Goal: Ask a question

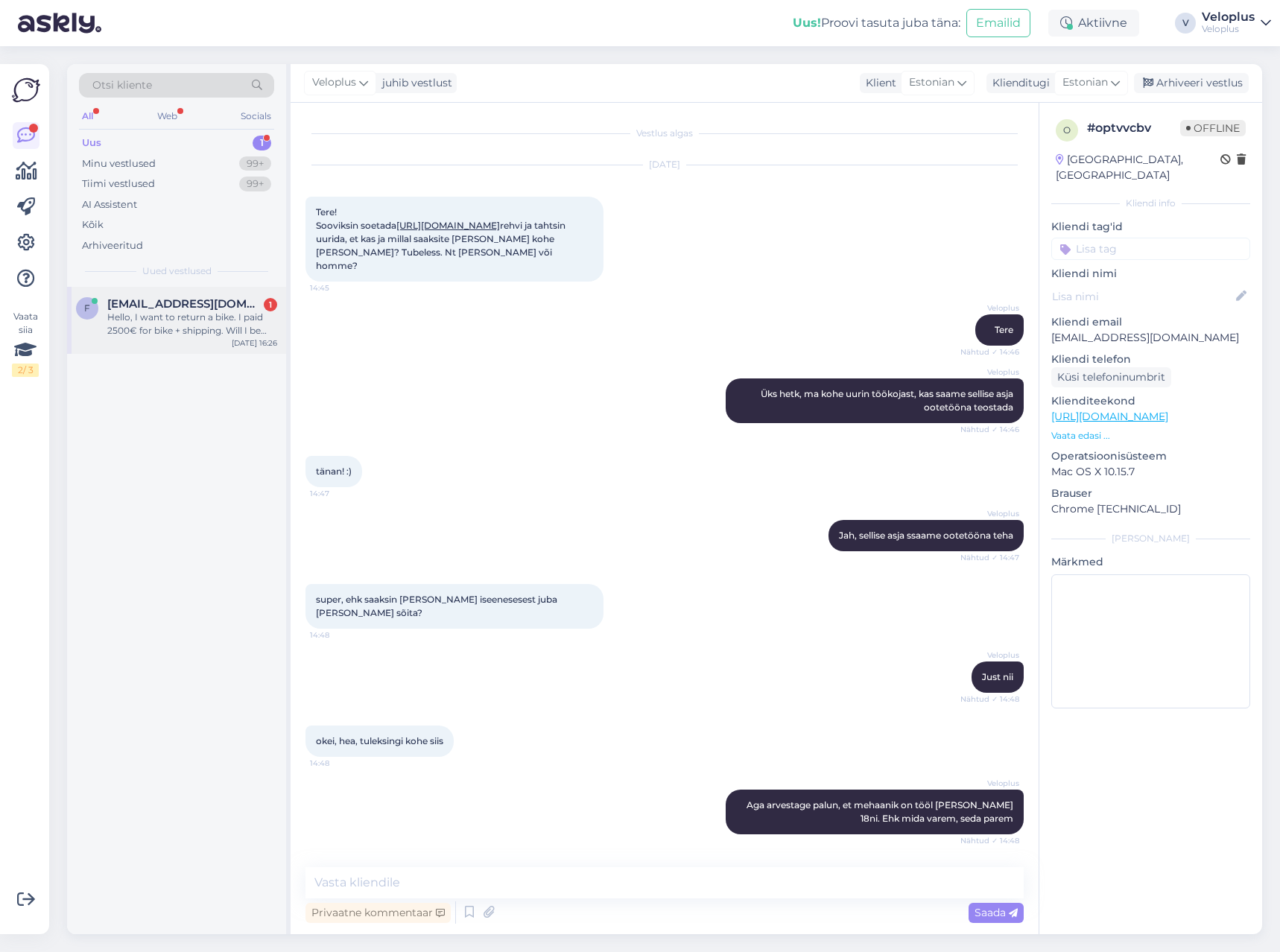
scroll to position [203, 0]
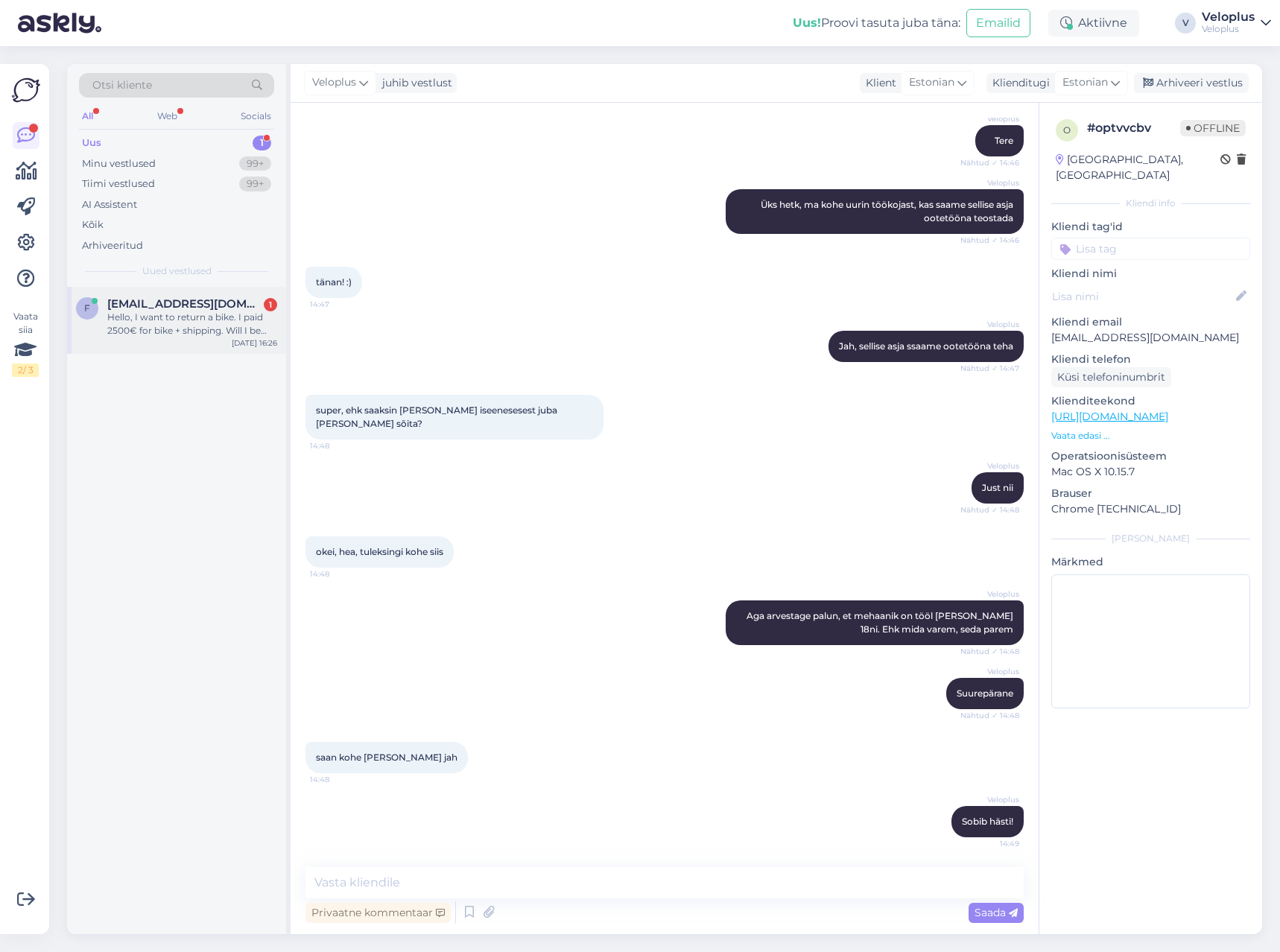
click at [213, 324] on div "Hello, I want to return a bike. I paid 2500€ for bike + shipping. Will I be ref…" at bounding box center [192, 324] width 170 height 27
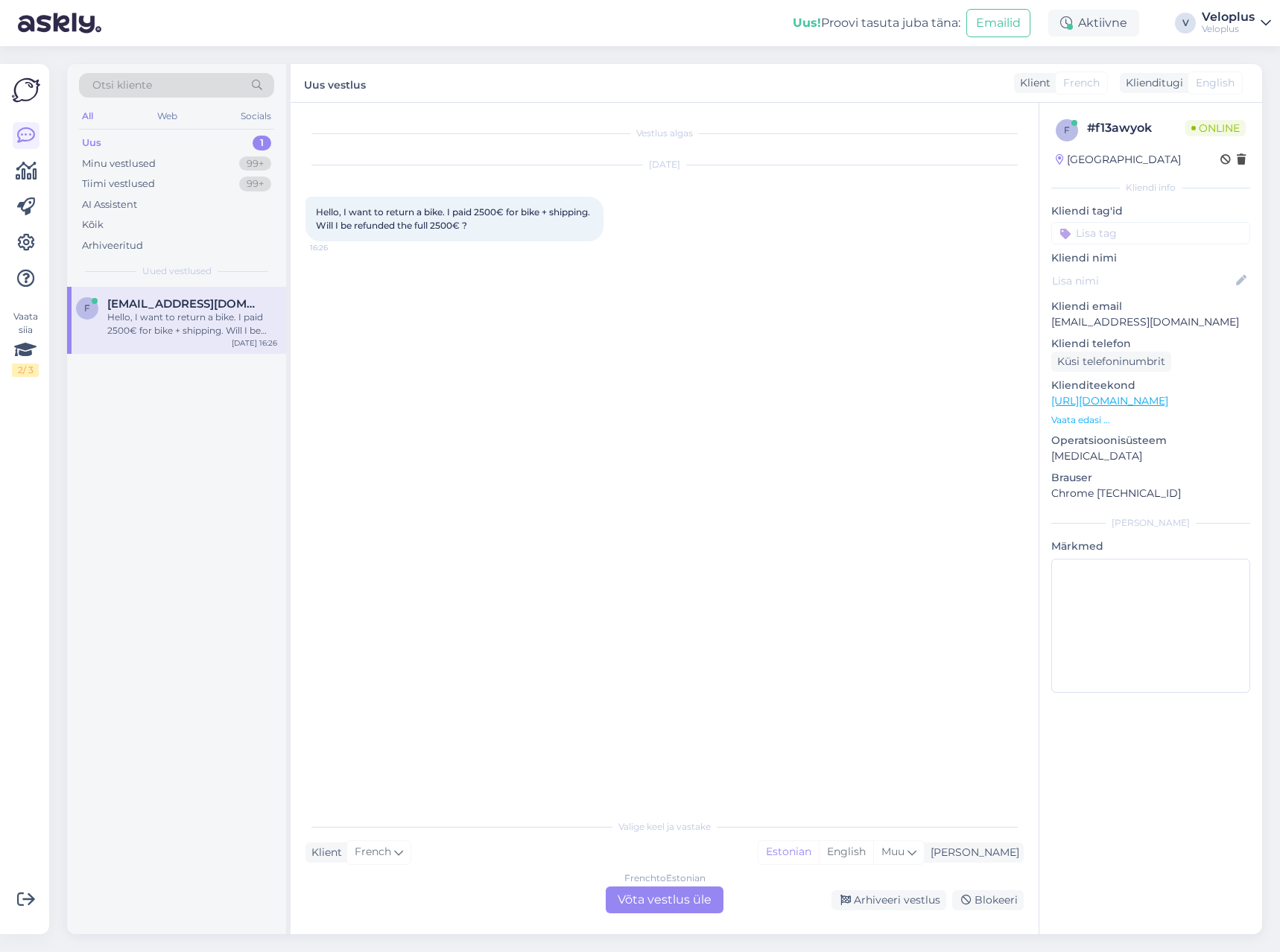
click at [655, 907] on div "French to Estonian Võta vestlus üle" at bounding box center [664, 900] width 118 height 27
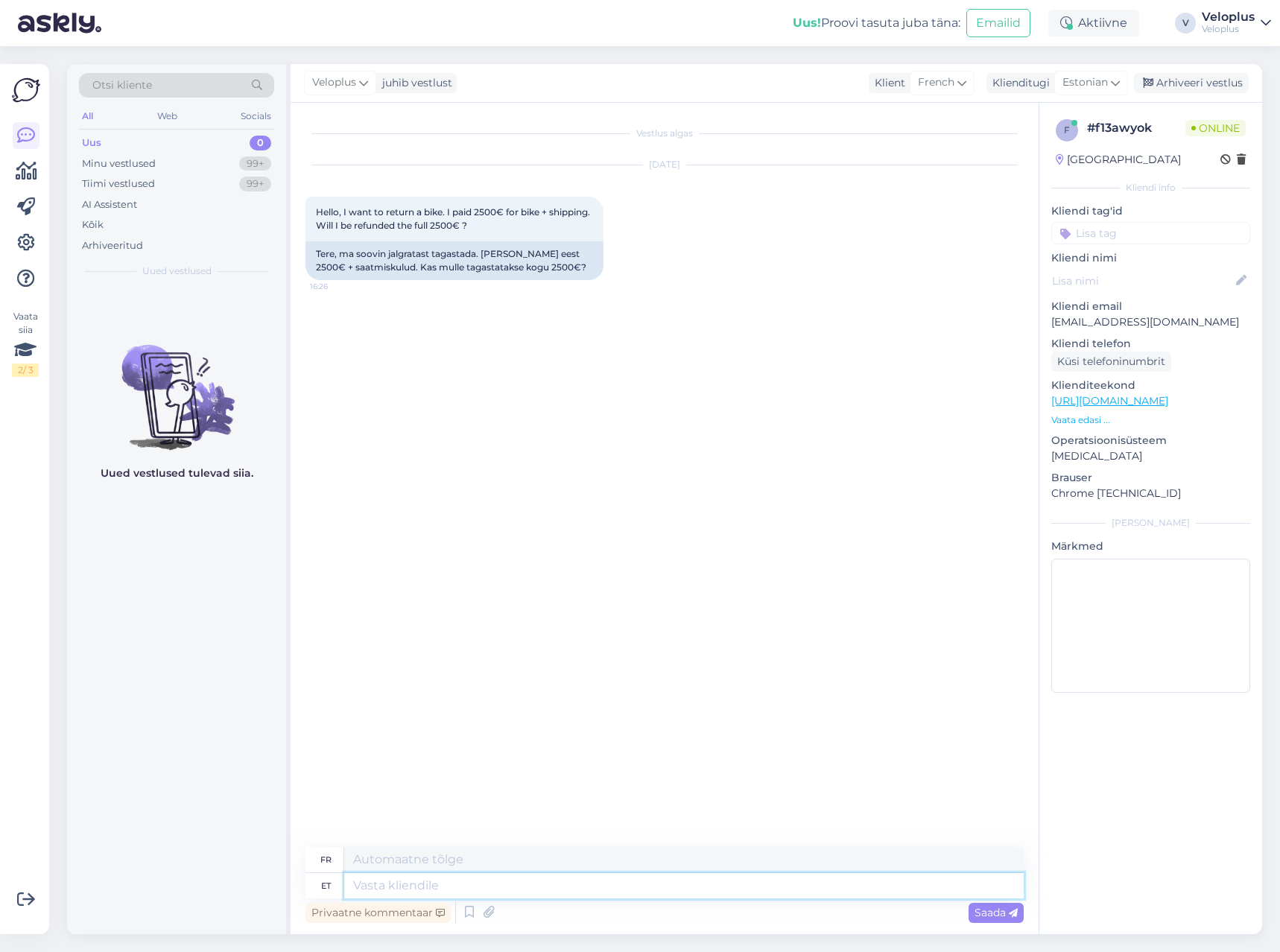
click at [570, 886] on textarea at bounding box center [684, 886] width 679 height 26
type textarea "Hello"
type textarea "Bonjour"
type textarea "HelloYes,"
type textarea "BonjourOui,"
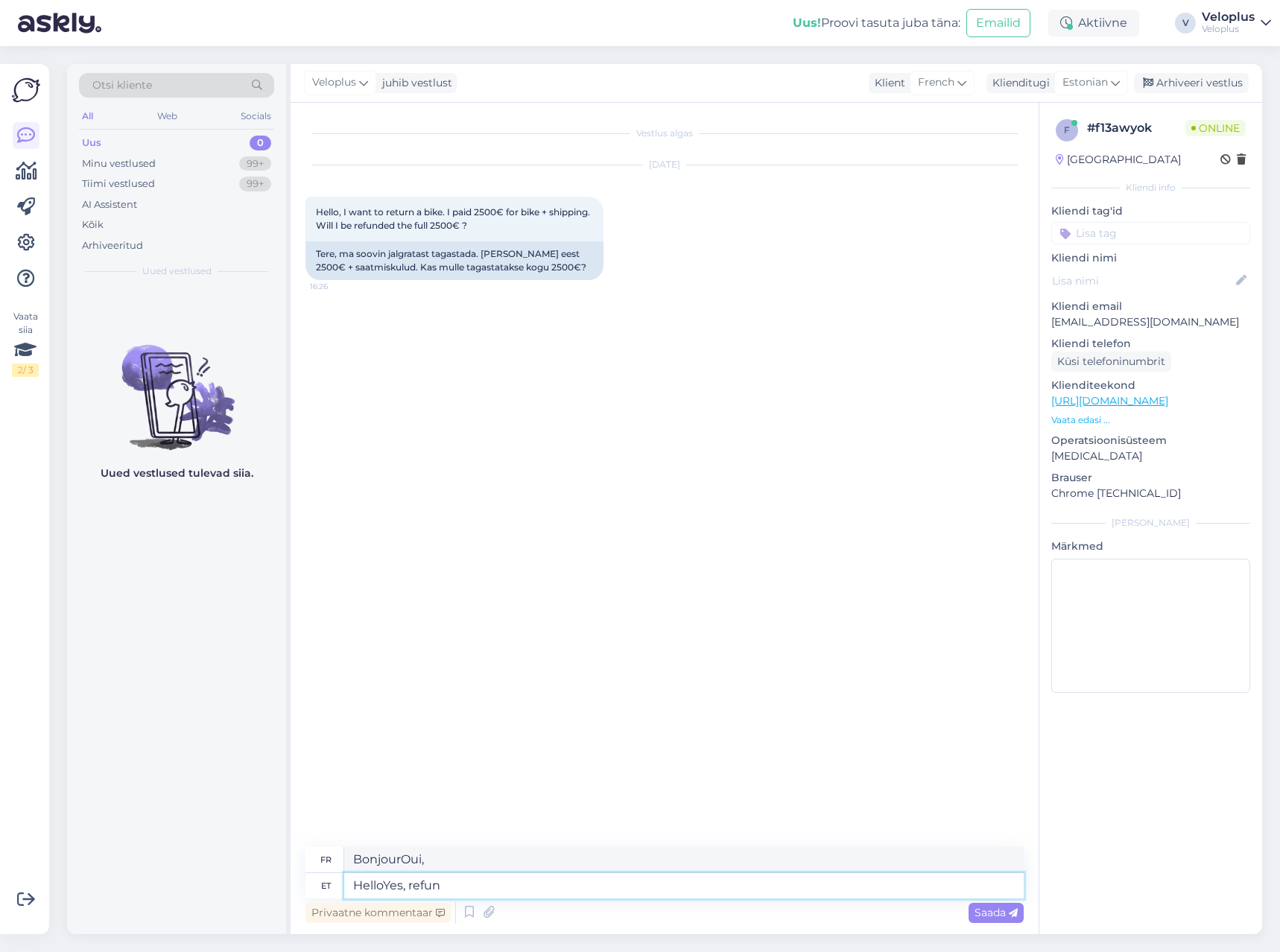
type textarea "HelloYes, refund"
type textarea "BonjourOui, remboursement"
type textarea "He"
type textarea "BonjourOui,"
type textarea "H"
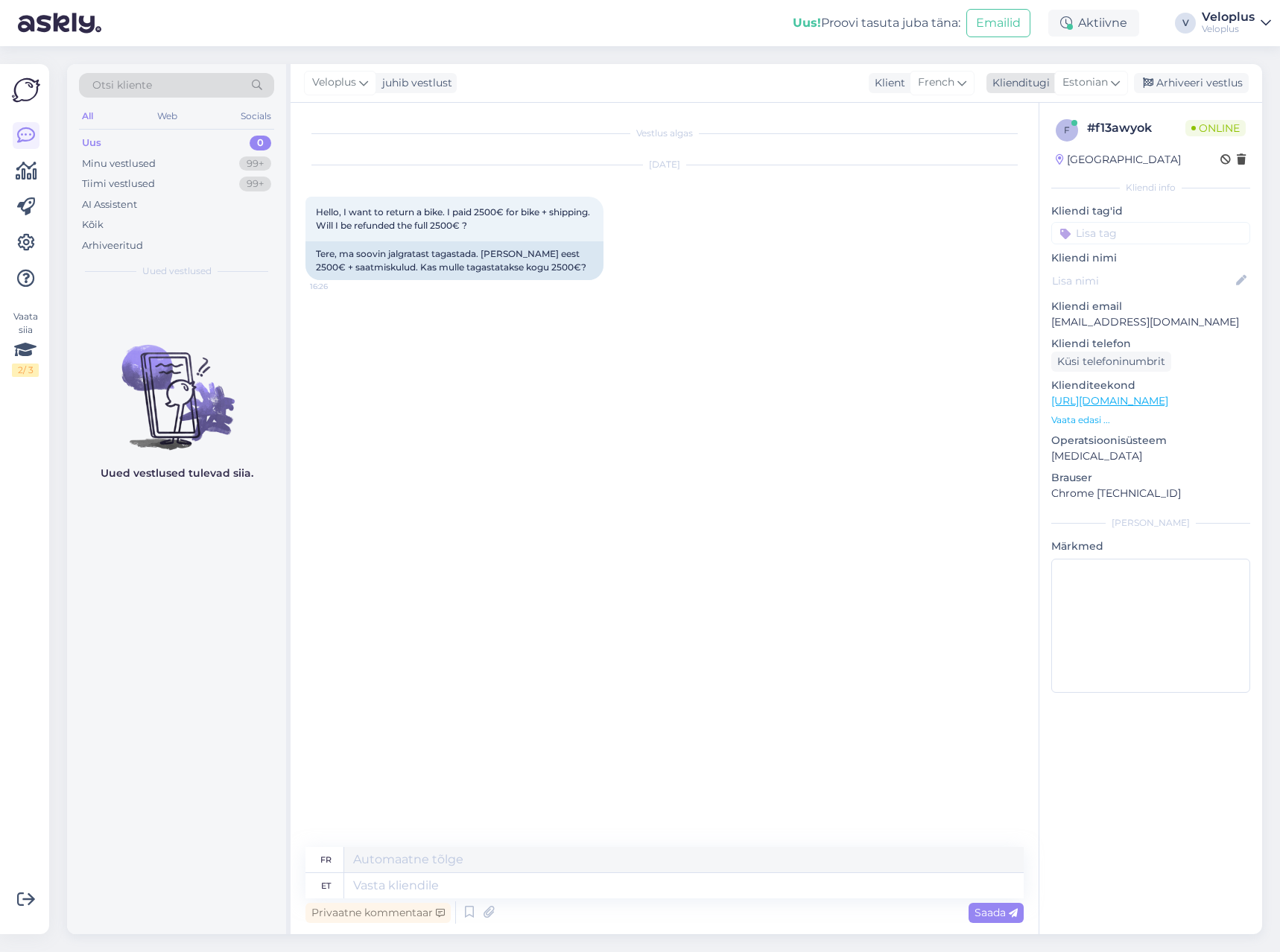
click at [1087, 84] on span "Estonian" at bounding box center [1085, 82] width 45 height 17
type input "fre"
click at [1036, 149] on link "French" at bounding box center [1056, 149] width 164 height 24
click at [418, 883] on textarea at bounding box center [664, 882] width 718 height 31
type textarea "Hello. Refund will cover all you paid your order."
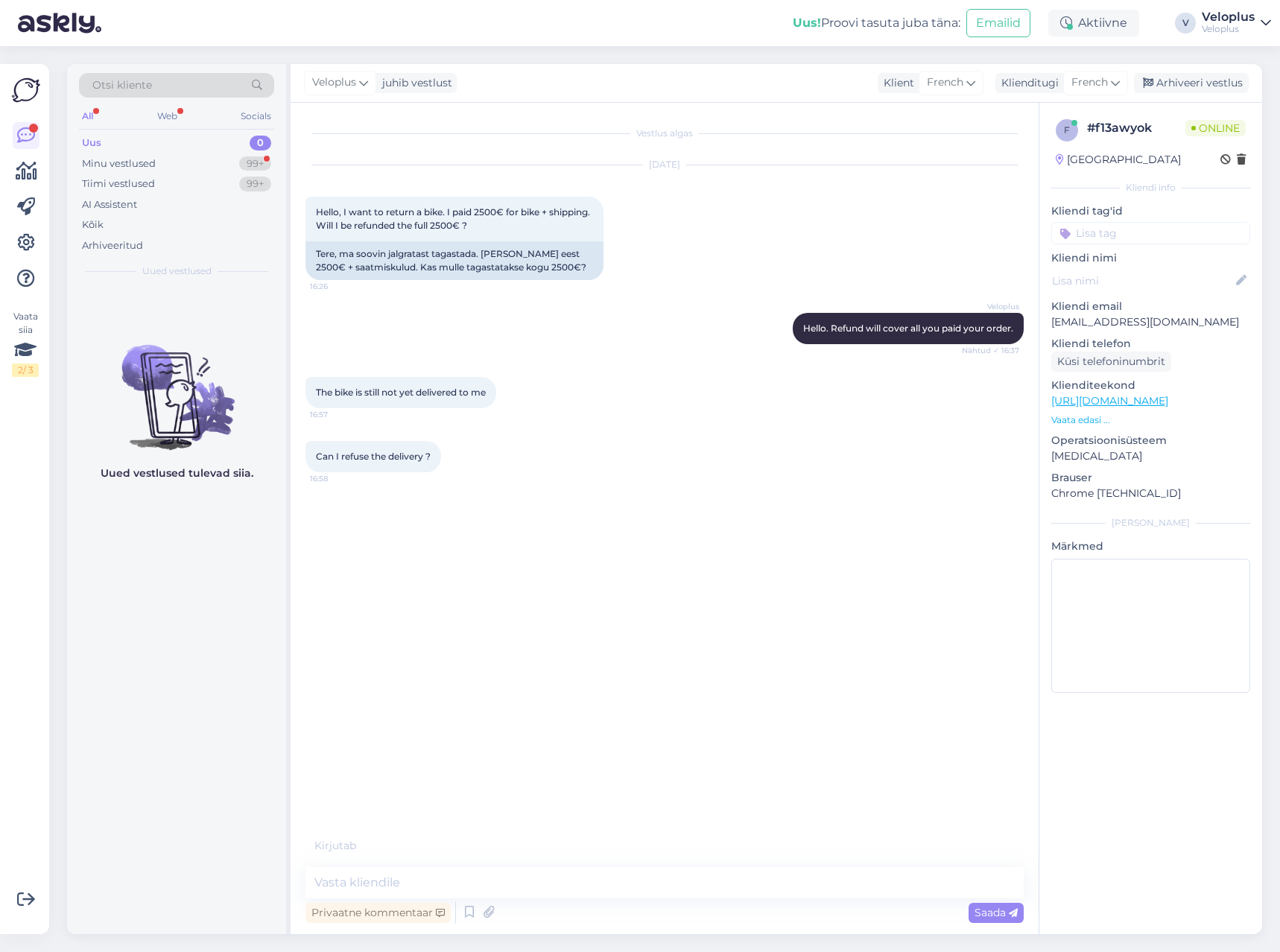
click at [1154, 319] on p "[EMAIL_ADDRESS][DOMAIN_NAME]" at bounding box center [1150, 322] width 199 height 16
click at [1158, 319] on p "[EMAIL_ADDRESS][DOMAIN_NAME]" at bounding box center [1150, 322] width 199 height 16
copy p "[EMAIL_ADDRESS][DOMAIN_NAME]"
drag, startPoint x: 1157, startPoint y: 319, endPoint x: 1055, endPoint y: 319, distance: 102.0
click at [1055, 319] on p "[EMAIL_ADDRESS][DOMAIN_NAME]" at bounding box center [1150, 322] width 199 height 16
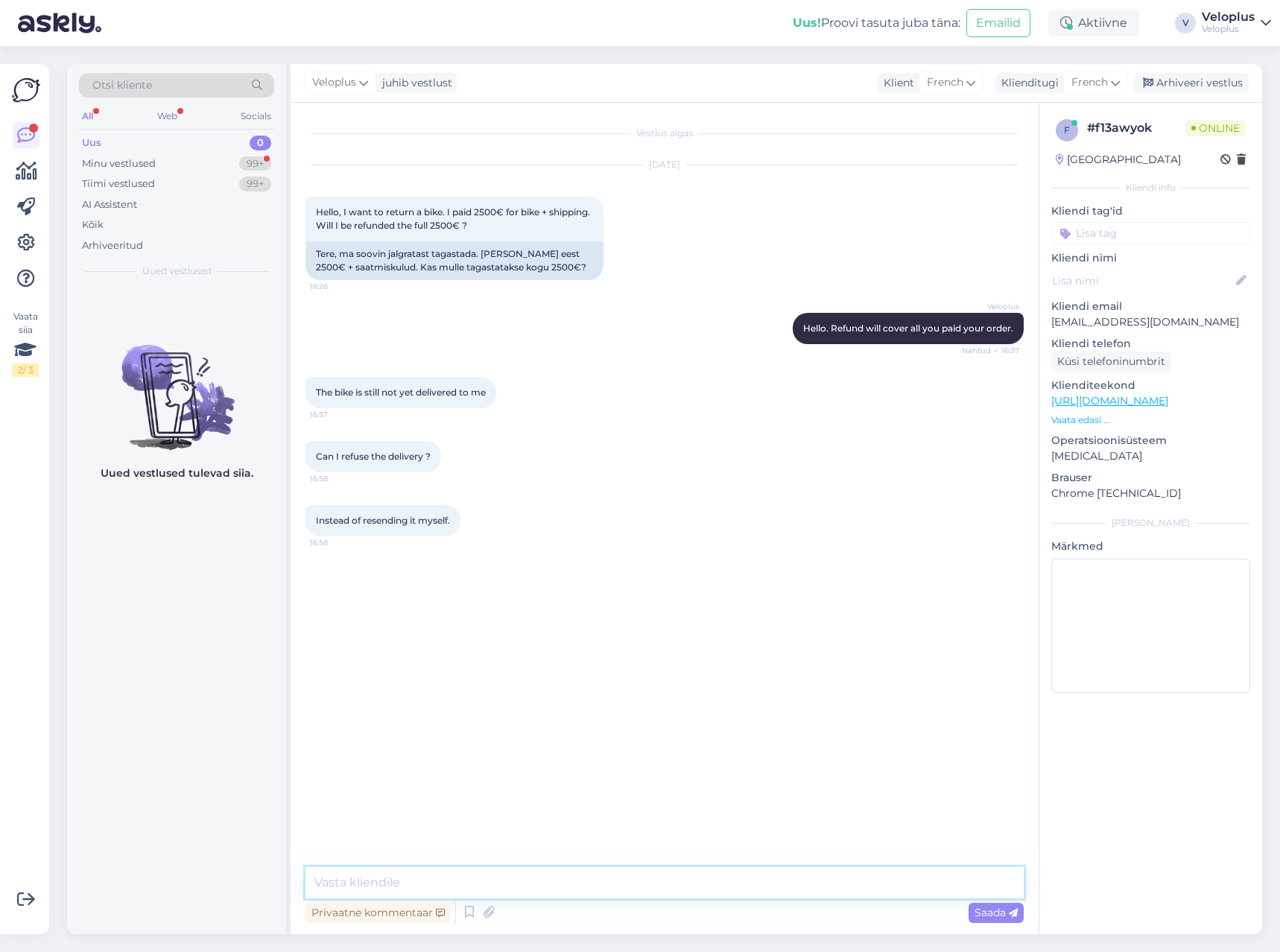
click at [430, 879] on textarea at bounding box center [664, 882] width 718 height 31
type textarea "I think there is no such option"
